Goal: Find specific page/section: Find specific page/section

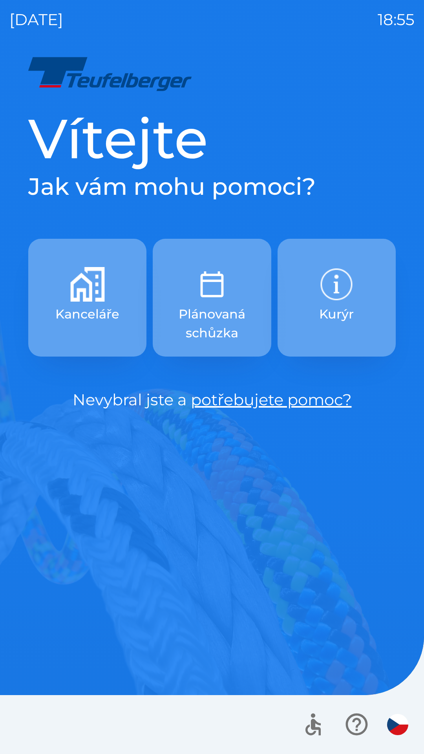
click at [415, 0] on div "[DATE] 18:55 Vítejte Jak vám mohu pomoci? Kanceláře Plánovaná schůzka Kurýr Nev…" at bounding box center [212, 377] width 424 height 754
click at [372, 49] on div "[DATE] 18:56 Vítejte Jak vám mohu pomoci? Kanceláře Plánovaná schůzka Kurýr Nev…" at bounding box center [212, 377] width 424 height 754
click at [336, 109] on h1 "Vítejte" at bounding box center [211, 138] width 367 height 67
click at [313, 753] on div at bounding box center [212, 724] width 424 height 59
click at [400, 9] on p "18:56" at bounding box center [395, 20] width 37 height 24
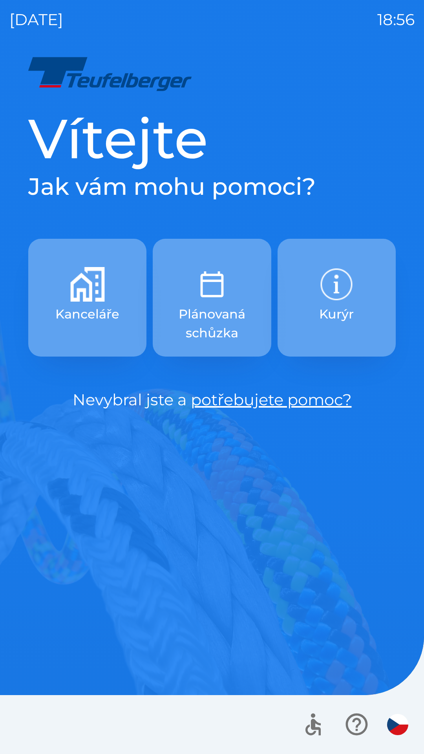
click at [195, 15] on div "[DATE] 18:56" at bounding box center [211, 19] width 405 height 39
click at [332, 114] on h1 "Vítejte" at bounding box center [211, 138] width 367 height 67
click at [294, 100] on div "Vítejte Jak vám mohu pomoci? Kanceláře Plánovaná schůzka Kurýr Nevybral jste a …" at bounding box center [211, 404] width 405 height 699
click at [22, 724] on div at bounding box center [212, 724] width 424 height 59
click at [118, 366] on div "Vítejte Jak vám mohu pomoci? Kanceláře Plánovaná schůzka Kurýr Nevybral jste a …" at bounding box center [211, 258] width 367 height 306
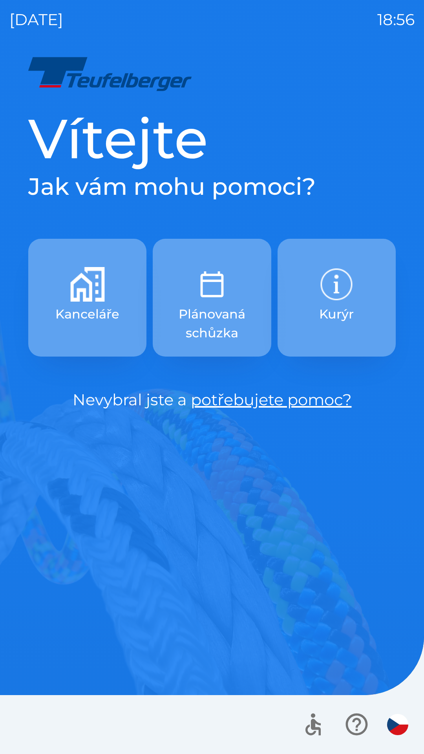
click at [143, 148] on h1 "Vítejte" at bounding box center [211, 138] width 367 height 67
click at [248, 738] on div at bounding box center [212, 724] width 424 height 59
click at [313, 554] on div "Vítejte Jak vám mohu pomoci? Kanceláře Plánovaná schůzka Kurýr Nevybral jste a …" at bounding box center [211, 404] width 405 height 699
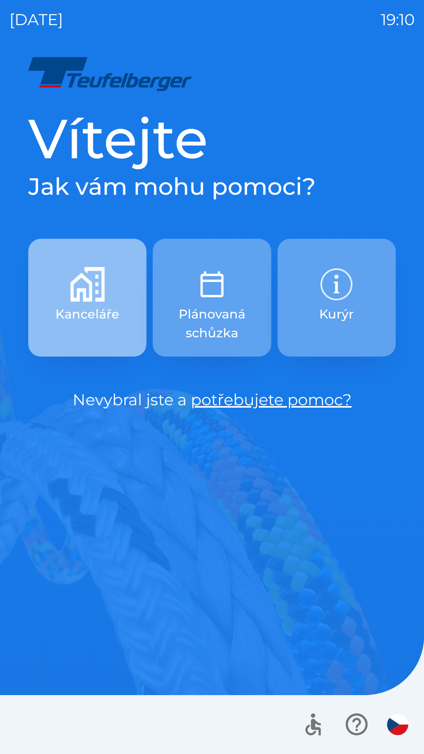
click at [97, 318] on p "Kanceláře" at bounding box center [87, 314] width 64 height 19
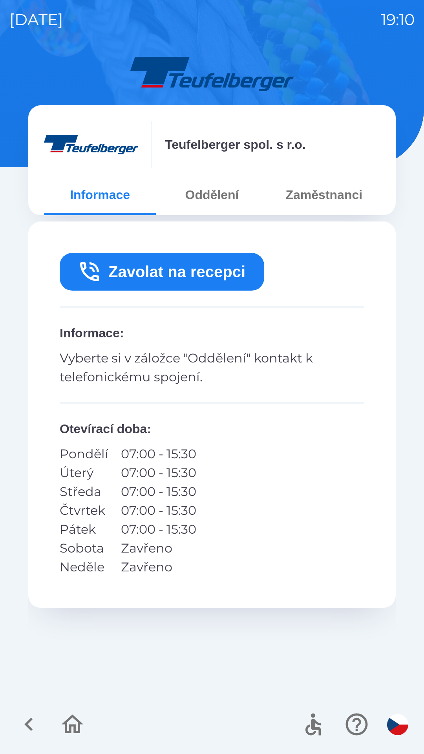
click at [185, 273] on button "Zavolat na recepci" at bounding box center [162, 272] width 205 height 38
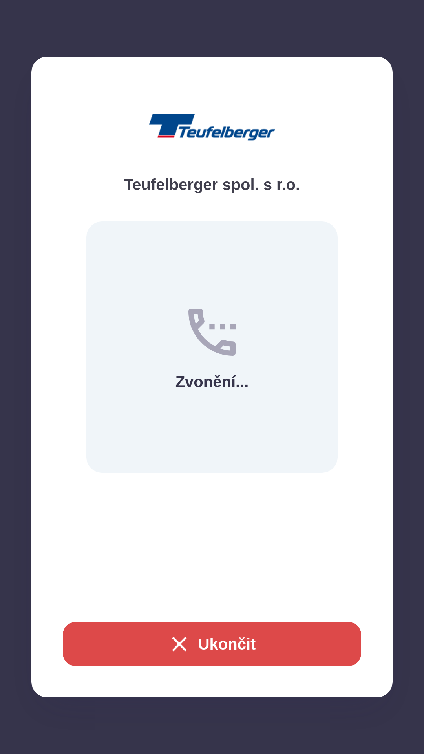
click at [222, 648] on button "Ukončit" at bounding box center [212, 644] width 298 height 44
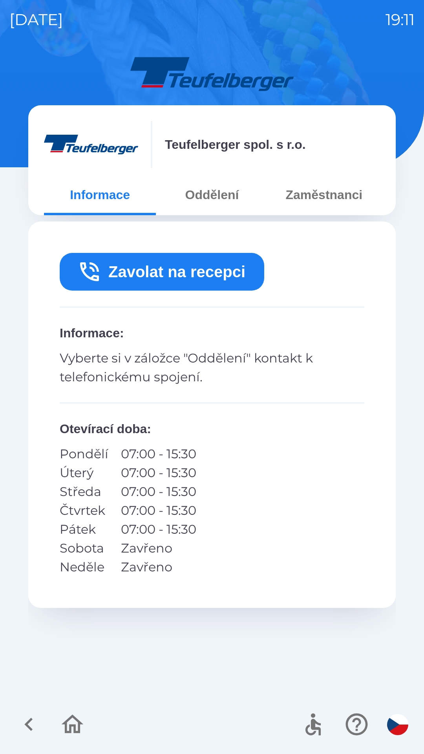
click at [221, 198] on button "Oddělení" at bounding box center [212, 195] width 112 height 28
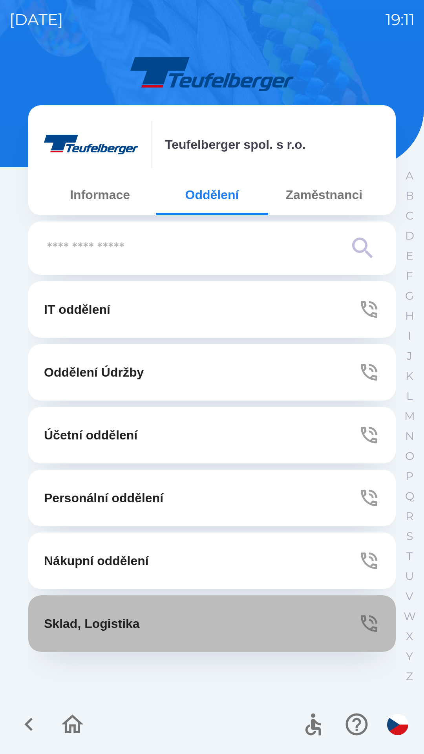
click at [152, 619] on button "Sklad, Logistika" at bounding box center [211, 623] width 367 height 57
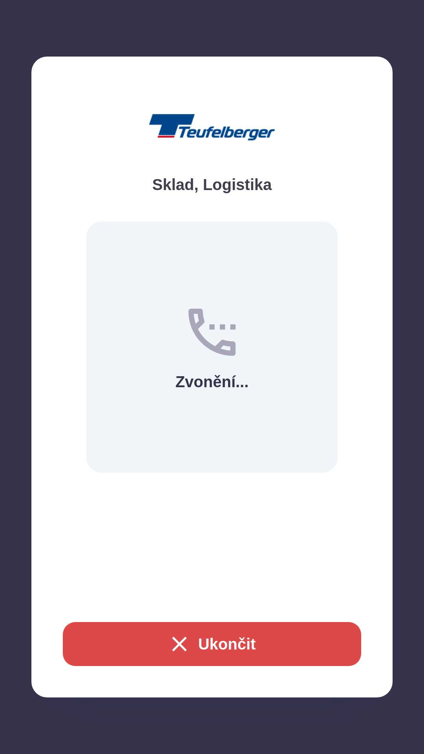
click at [250, 644] on button "Ukončit" at bounding box center [212, 644] width 298 height 44
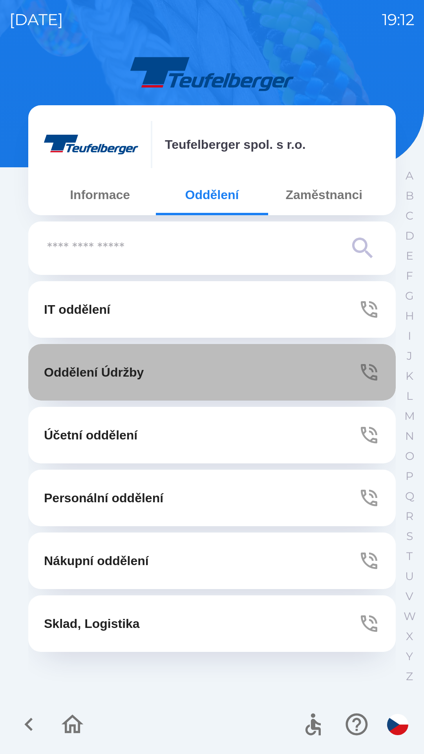
click at [255, 387] on button "Oddělení Údržby" at bounding box center [211, 372] width 367 height 57
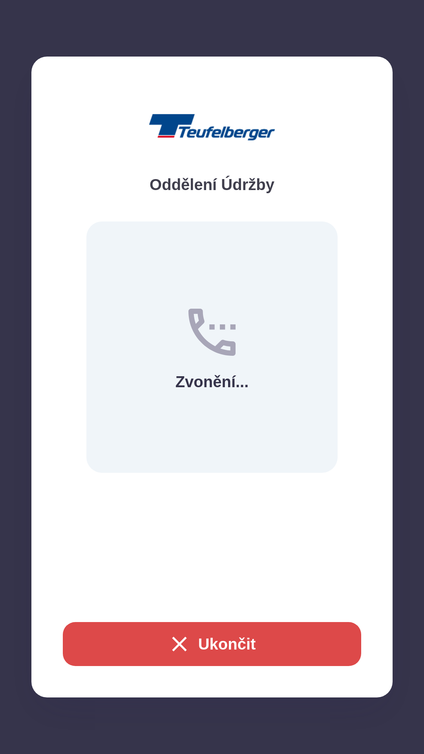
click at [298, 651] on button "Ukončit" at bounding box center [212, 644] width 298 height 44
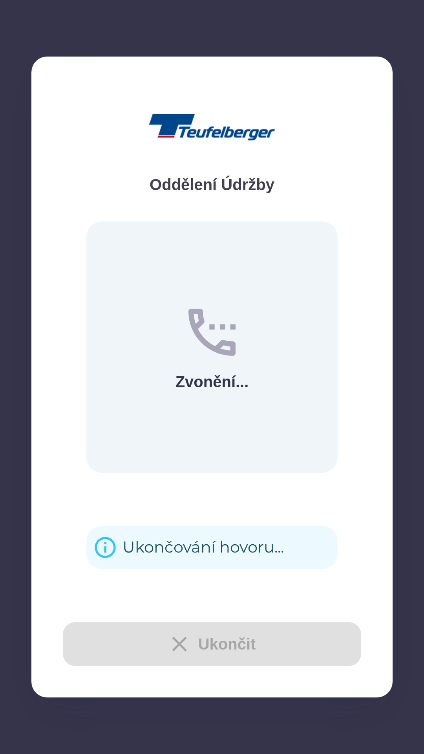
click at [313, 654] on div "Ukončit" at bounding box center [212, 644] width 298 height 44
click at [310, 646] on div "Ukončit" at bounding box center [212, 644] width 298 height 44
click at [250, 637] on div "Ukončit" at bounding box center [212, 644] width 298 height 44
click at [226, 643] on div "Ukončit" at bounding box center [212, 644] width 298 height 44
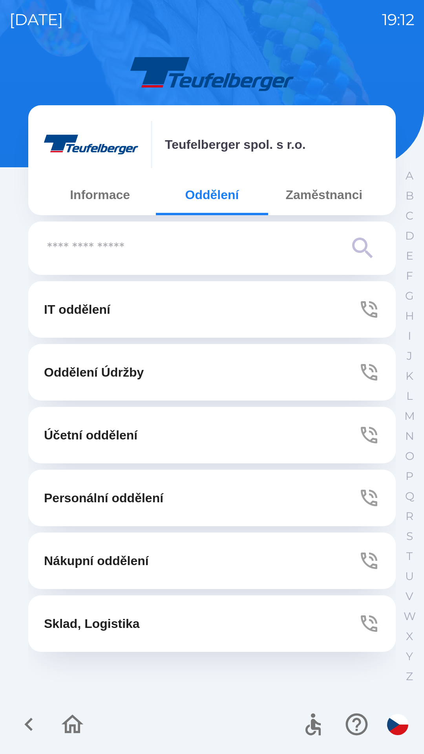
click at [271, 323] on button "IT oddělení" at bounding box center [211, 309] width 367 height 57
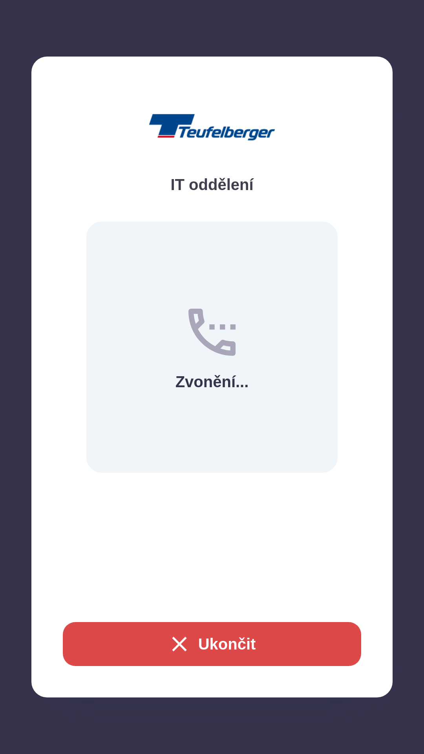
click at [231, 651] on button "Ukončit" at bounding box center [212, 644] width 298 height 44
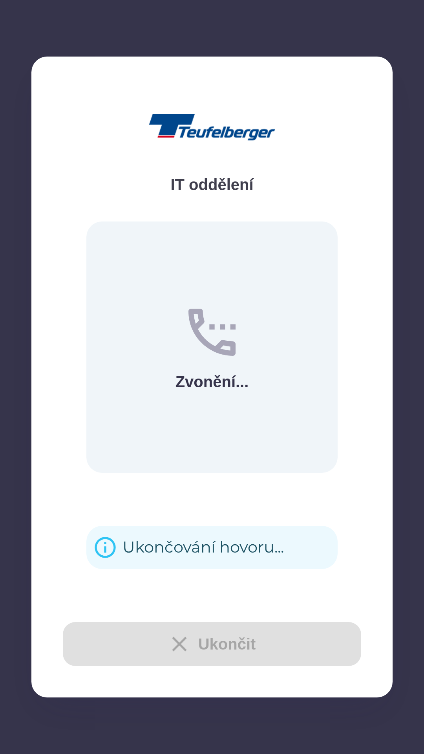
click at [223, 642] on div "Ukončit" at bounding box center [212, 644] width 298 height 44
click at [222, 644] on div "Ukončit" at bounding box center [212, 644] width 298 height 44
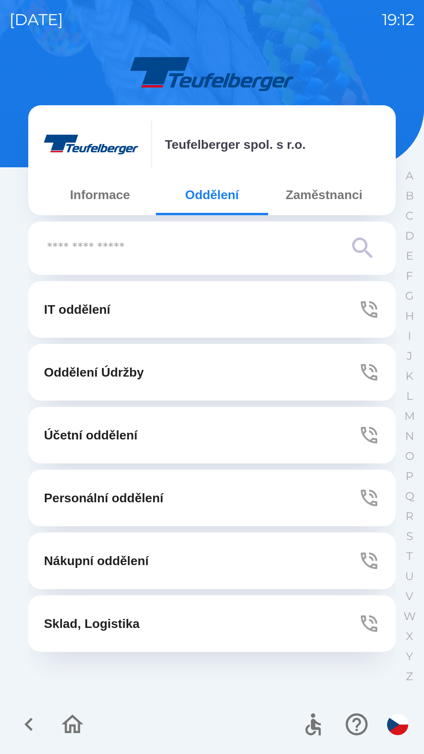
click at [119, 198] on button "Informace" at bounding box center [100, 195] width 112 height 28
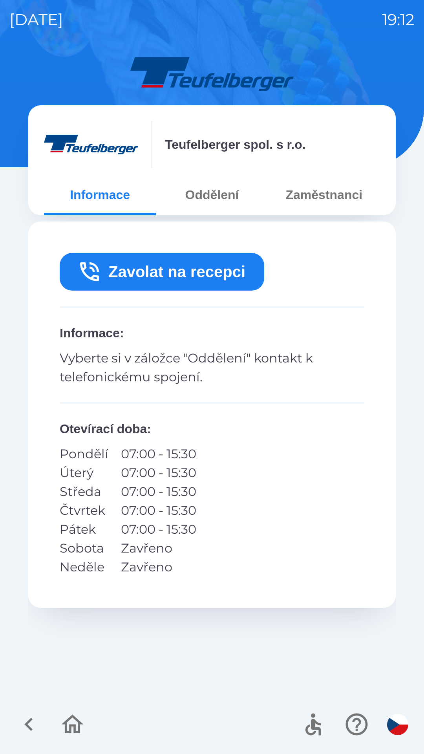
click at [203, 276] on button "Zavolat na recepci" at bounding box center [162, 272] width 205 height 38
